Goal: Information Seeking & Learning: Understand process/instructions

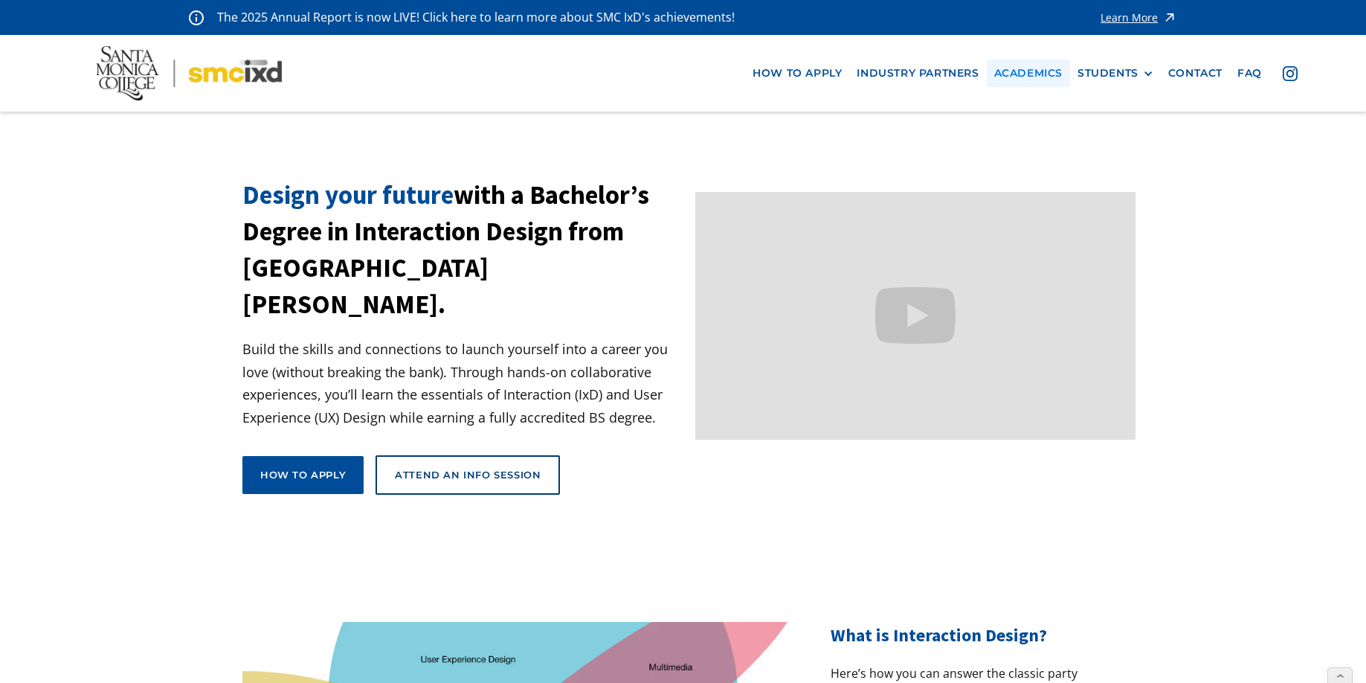
click at [1029, 68] on link "Academics" at bounding box center [1028, 73] width 83 height 28
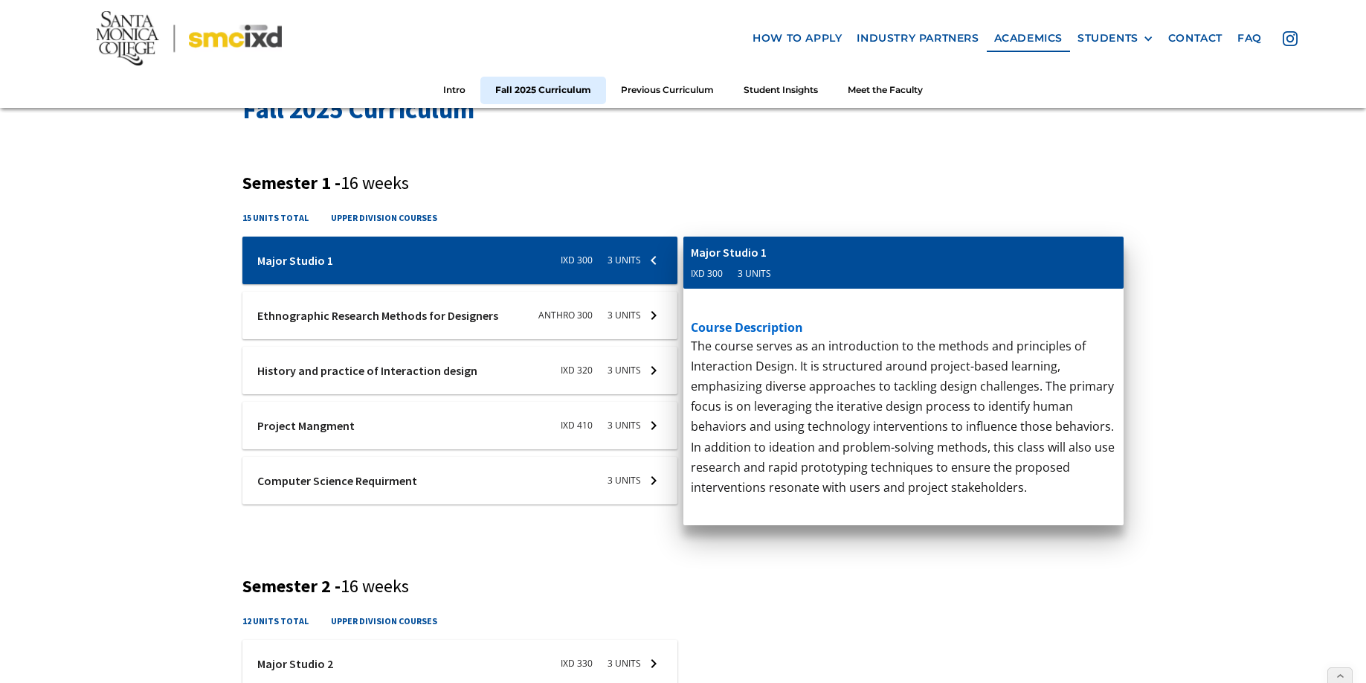
scroll to position [467, 0]
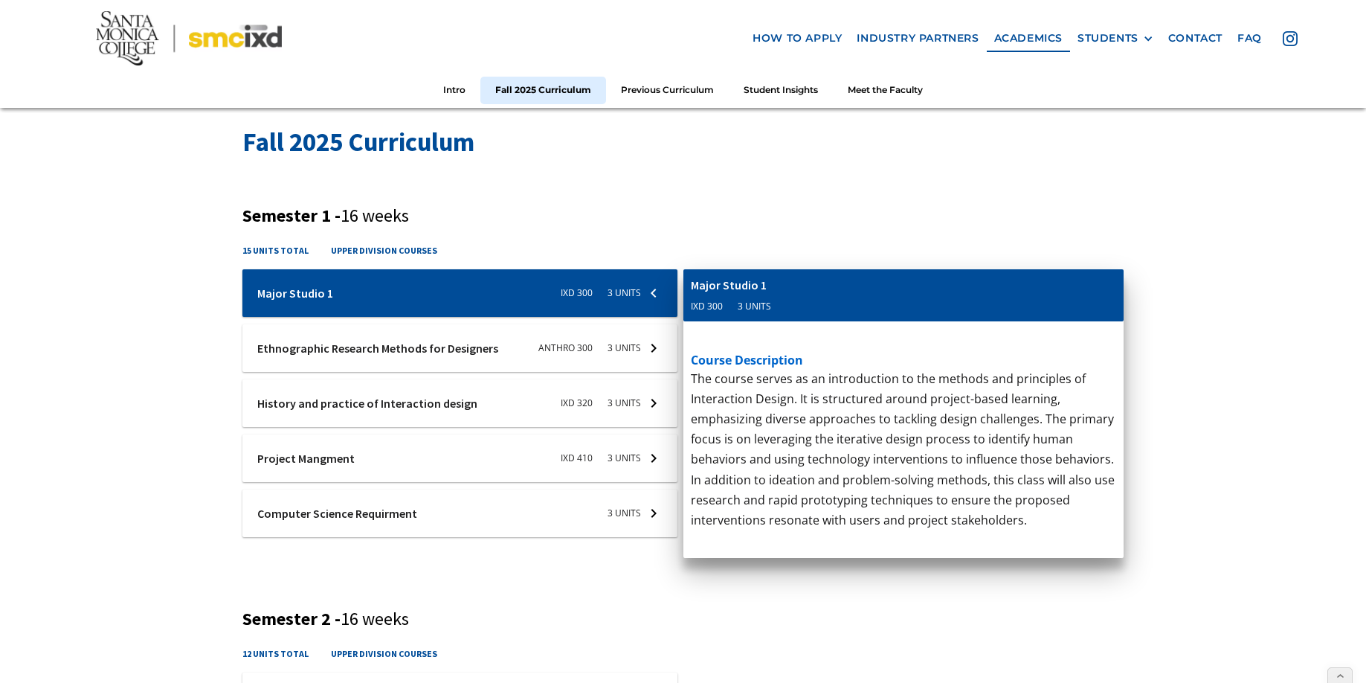
click at [1099, 215] on h3 "Semester 1 - 16 weeks" at bounding box center [682, 216] width 881 height 22
click at [825, 30] on link "how to apply" at bounding box center [797, 39] width 104 height 28
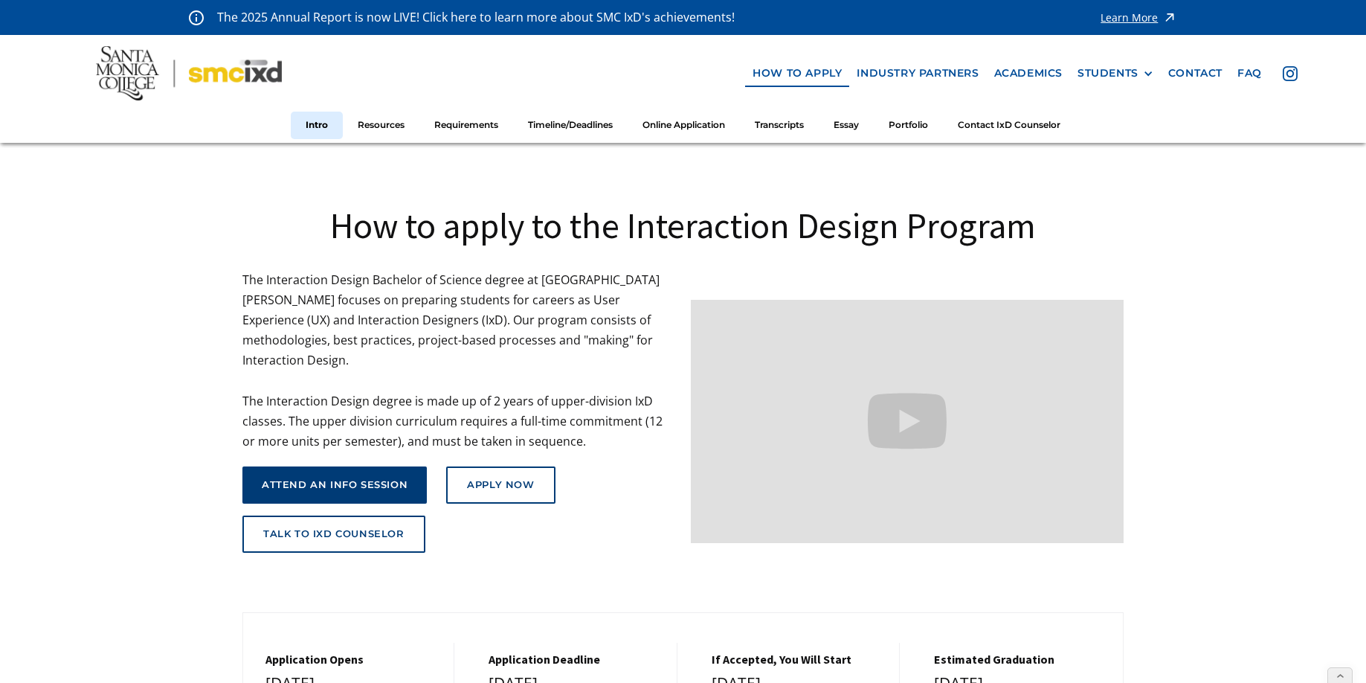
click at [317, 479] on div "attend an info session" at bounding box center [335, 485] width 146 height 12
